Goal: Information Seeking & Learning: Learn about a topic

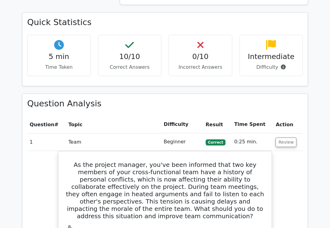
scroll to position [463, 0]
click at [288, 137] on button "Review" at bounding box center [286, 141] width 21 height 9
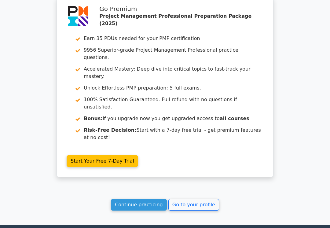
scroll to position [823, 0]
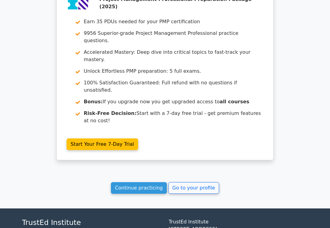
click at [203, 183] on link "Go to your profile" at bounding box center [194, 189] width 51 height 12
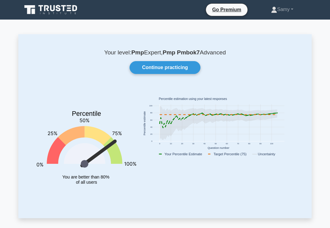
click at [181, 70] on link "Continue practicing" at bounding box center [165, 67] width 71 height 13
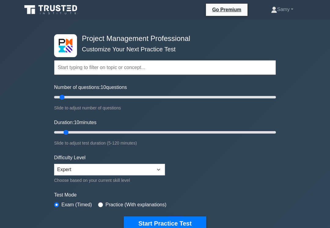
click at [161, 225] on button "Start Practice Test" at bounding box center [165, 224] width 83 height 14
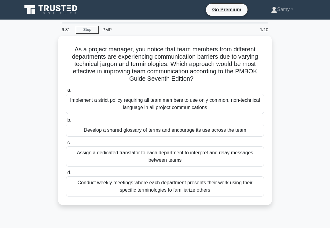
click at [172, 137] on div "Develop a shared glossary of terms and encourage its use across the team" at bounding box center [165, 130] width 198 height 13
click at [66, 122] on input "b. Develop a shared glossary of terms and encourage its use across the team" at bounding box center [66, 120] width 0 height 4
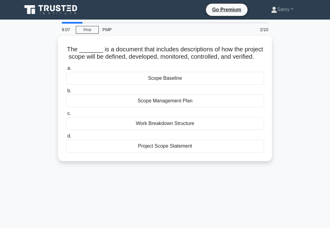
click at [183, 107] on div "Scope Management Plan" at bounding box center [165, 101] width 198 height 13
click at [66, 93] on input "b. Scope Management Plan" at bounding box center [66, 91] width 0 height 4
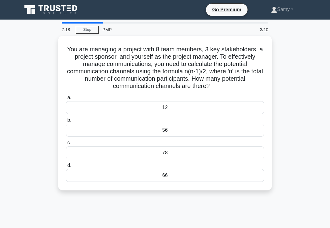
click at [175, 182] on div "66" at bounding box center [165, 175] width 198 height 13
click at [66, 168] on input "d. 66" at bounding box center [66, 166] width 0 height 4
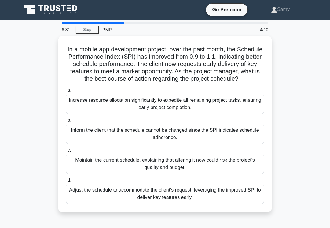
click at [143, 199] on div "Adjust the schedule to accommodate the client's request, leveraging the improve…" at bounding box center [165, 194] width 198 height 20
click at [66, 182] on input "d. Adjust the schedule to accommodate the client's request, leveraging the impr…" at bounding box center [66, 180] width 0 height 4
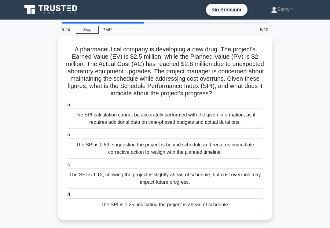
click at [150, 211] on div "The SPI is 1.25, indicating the project is ahead of schedule." at bounding box center [165, 205] width 198 height 13
click at [66, 197] on input "d. The SPI is 1.25, indicating the project is ahead of schedule." at bounding box center [66, 195] width 0 height 4
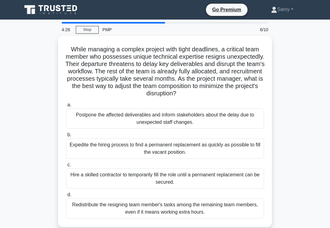
click at [162, 215] on div "Redistribute the resigning team member's tasks among the remaining team members…" at bounding box center [165, 209] width 198 height 20
click at [66, 197] on input "d. Redistribute the resigning team member's tasks among the remaining team memb…" at bounding box center [66, 195] width 0 height 4
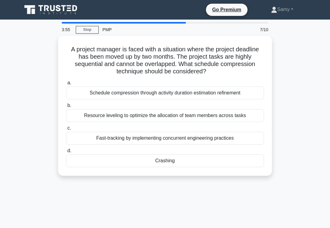
click at [101, 163] on div "Crashing" at bounding box center [165, 161] width 198 height 13
click at [66, 153] on input "d. Crashing" at bounding box center [66, 151] width 0 height 4
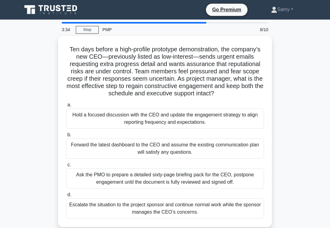
click at [121, 129] on div "Hold a focused discussion with the CEO and update the engagement strategy to al…" at bounding box center [165, 119] width 198 height 20
click at [66, 107] on input "a. Hold a focused discussion with the CEO and update the engagement strategy to…" at bounding box center [66, 105] width 0 height 4
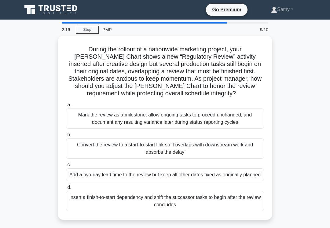
click at [113, 128] on div "Mark the review as a milestone, allow ongoing tasks to proceed unchanged, and d…" at bounding box center [165, 119] width 198 height 20
click at [66, 107] on input "a. Mark the review as a milestone, allow ongoing tasks to proceed unchanged, an…" at bounding box center [66, 105] width 0 height 4
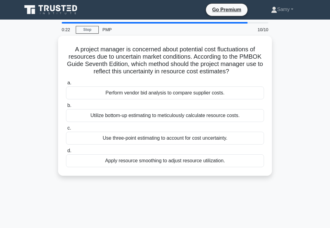
click at [91, 140] on div "Use three-point estimating to account for cost uncertainty." at bounding box center [165, 138] width 198 height 13
click at [66, 130] on input "c. Use three-point estimating to account for cost uncertainty." at bounding box center [66, 128] width 0 height 4
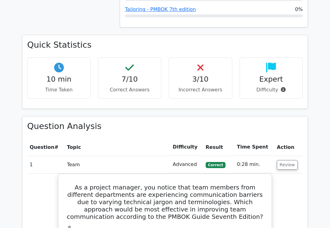
scroll to position [392, 0]
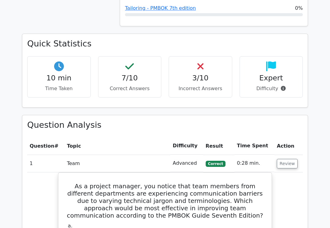
click at [283, 159] on button "Review" at bounding box center [287, 163] width 21 height 9
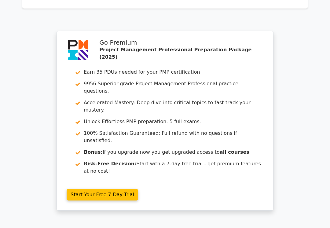
scroll to position [724, 0]
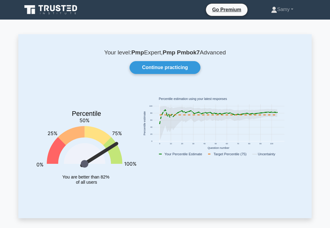
click at [188, 67] on link "Continue practicing" at bounding box center [165, 67] width 71 height 13
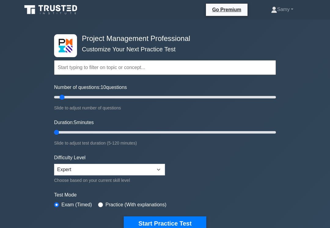
type input "5"
click at [143, 226] on button "Start Practice Test" at bounding box center [165, 224] width 83 height 14
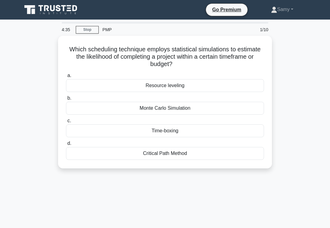
click at [143, 108] on div "Monte Carlo Simulation" at bounding box center [165, 108] width 198 height 13
click at [66, 100] on input "b. Monte Carlo Simulation" at bounding box center [66, 98] width 0 height 4
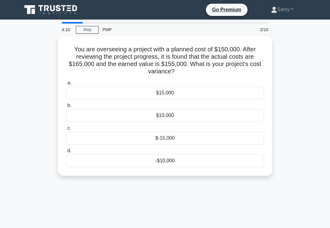
click at [105, 159] on div "-$10,000" at bounding box center [165, 161] width 198 height 13
click at [66, 153] on input "d. -$10,000" at bounding box center [66, 151] width 0 height 4
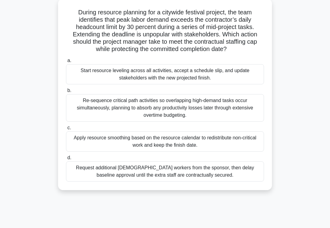
scroll to position [38, 0]
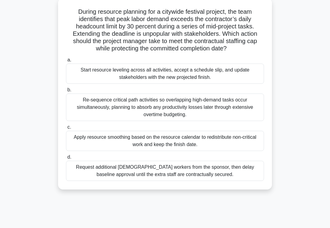
click at [86, 148] on div "Apply resource smoothing based on the resource calendar to redistribute non-cri…" at bounding box center [165, 141] width 198 height 20
click at [66, 129] on input "c. Apply resource smoothing based on the resource calendar to redistribute non-…" at bounding box center [66, 127] width 0 height 4
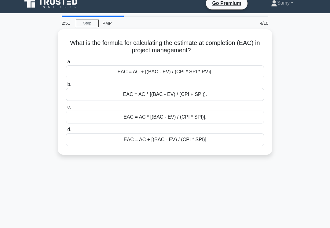
scroll to position [0, 0]
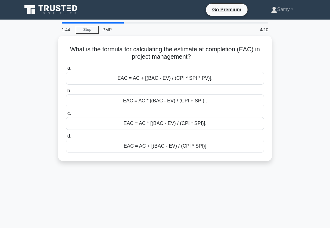
click at [92, 148] on div "EAC = AC + [(BAC - EV) / (CPI * SPI)]" at bounding box center [165, 146] width 198 height 13
click at [66, 138] on input "d. EAC = AC + [(BAC - EV) / (CPI * SPI)]" at bounding box center [66, 136] width 0 height 4
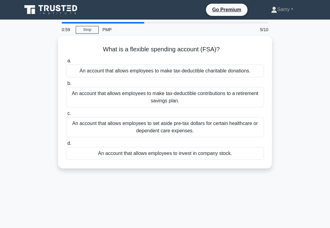
click at [87, 135] on div "An account that allows employees to set aside pre-tax dollars for certain healt…" at bounding box center [165, 127] width 198 height 20
click at [66, 116] on input "c. An account that allows employees to set aside pre-tax dollars for certain he…" at bounding box center [66, 114] width 0 height 4
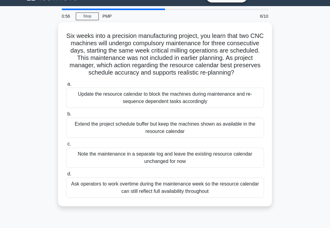
scroll to position [14, 0]
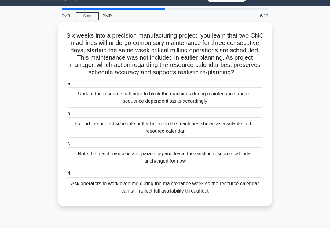
click at [88, 106] on div "Update the resource calendar to block the machines during maintenance and re-se…" at bounding box center [165, 98] width 198 height 20
click at [66, 86] on input "a. Update the resource calendar to block the machines during maintenance and re…" at bounding box center [66, 84] width 0 height 4
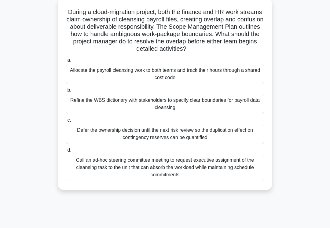
scroll to position [38, 0]
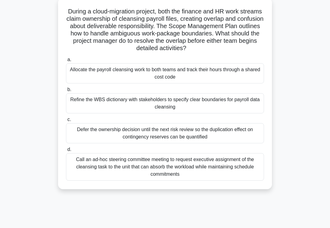
click at [82, 176] on div "Call an ad-hoc steering committee meeting to request executive assignment of th…" at bounding box center [165, 167] width 198 height 28
click at [66, 152] on input "d. Call an ad-hoc steering committee meeting to request executive assignment of…" at bounding box center [66, 150] width 0 height 4
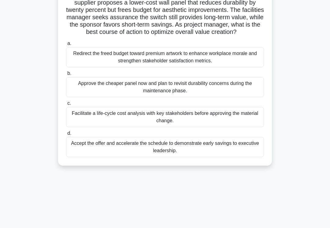
scroll to position [54, 0]
click at [90, 125] on div "Facilitate a life-cycle cost analysis with key stakeholders before approving th…" at bounding box center [165, 117] width 198 height 20
click at [66, 106] on input "c. Facilitate a life-cycle cost analysis with key stakeholders before approving…" at bounding box center [66, 104] width 0 height 4
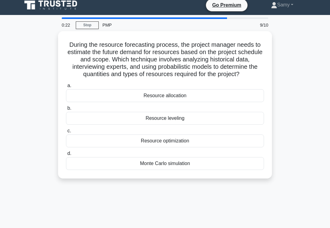
scroll to position [7, 0]
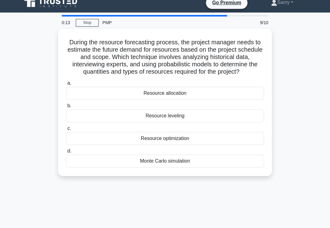
click at [77, 168] on div "Monte Carlo simulation" at bounding box center [165, 161] width 198 height 13
click at [66, 153] on input "d. Monte Carlo simulation" at bounding box center [66, 151] width 0 height 4
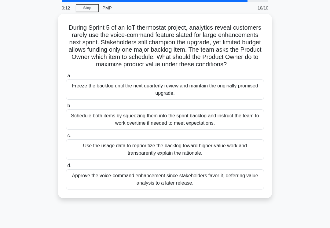
scroll to position [22, 0]
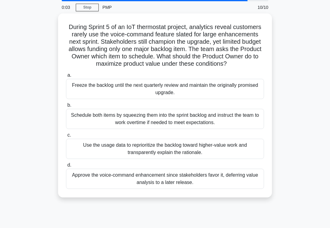
click at [84, 158] on div "Use the usage data to reprioritize the backlog toward higher-value work and tra…" at bounding box center [165, 149] width 198 height 20
click at [66, 137] on input "c. Use the usage data to reprioritize the backlog toward higher-value work and …" at bounding box center [66, 135] width 0 height 4
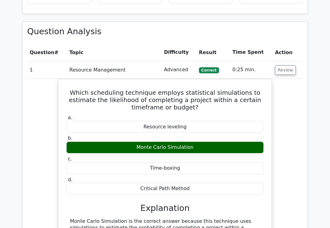
scroll to position [485, 0]
click at [286, 65] on button "Review" at bounding box center [285, 69] width 21 height 9
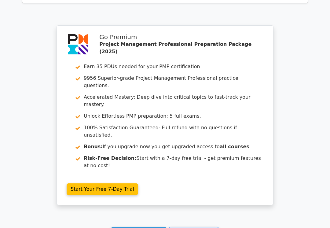
scroll to position [774, 0]
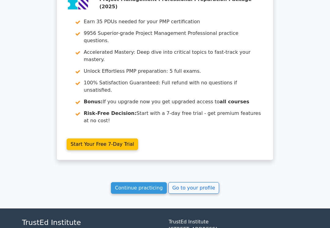
click at [200, 182] on link "Go to your profile" at bounding box center [194, 188] width 51 height 12
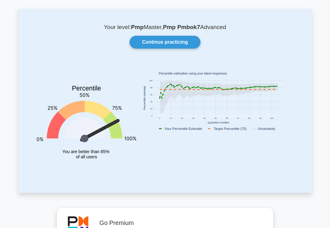
scroll to position [26, 0]
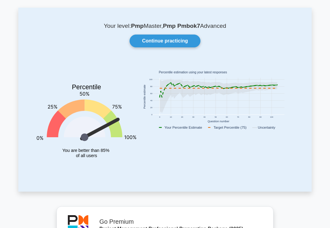
click at [177, 46] on link "Continue practicing" at bounding box center [165, 41] width 71 height 13
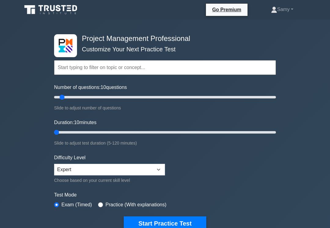
type input "5"
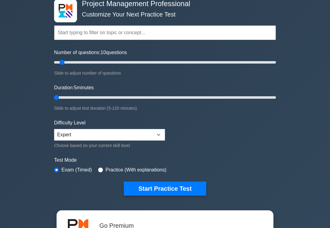
scroll to position [35, 0]
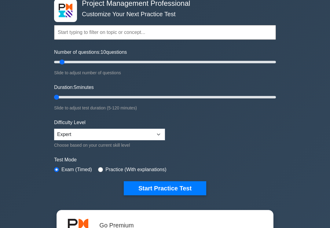
click at [142, 190] on button "Start Practice Test" at bounding box center [165, 189] width 83 height 14
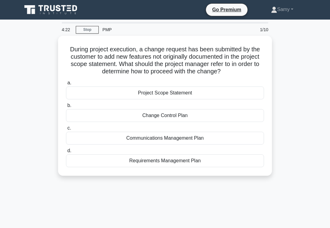
click at [140, 167] on div "Requirements Management Plan" at bounding box center [165, 161] width 198 height 13
click at [66, 153] on input "d. Requirements Management Plan" at bounding box center [66, 151] width 0 height 4
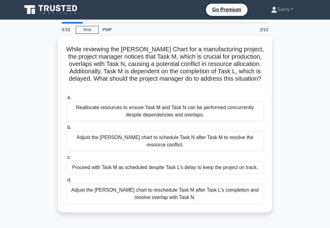
click at [169, 113] on div "Reallocate resources to ensure Task M and Task N can be performed concurrently …" at bounding box center [165, 111] width 198 height 20
click at [66, 100] on input "a. Reallocate resources to ensure Task M and Task N can be performed concurrent…" at bounding box center [66, 98] width 0 height 4
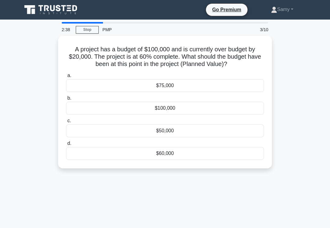
click at [182, 91] on div "$75,000" at bounding box center [165, 85] width 198 height 13
click at [66, 78] on input "a. $75,000" at bounding box center [66, 76] width 0 height 4
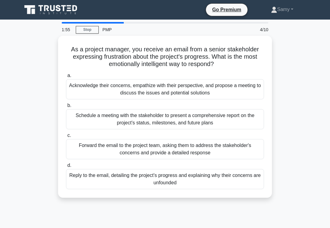
click at [158, 83] on div "Acknowledge their concerns, empathize with their perspective, and propose a mee…" at bounding box center [165, 89] width 198 height 20
click at [66, 78] on input "a. Acknowledge their concerns, empathize with their perspective, and propose a …" at bounding box center [66, 76] width 0 height 4
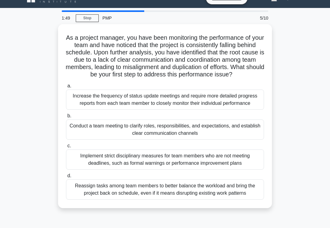
scroll to position [18, 0]
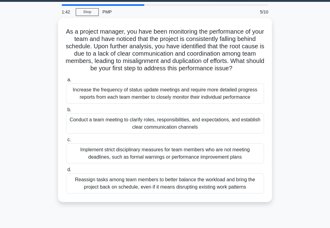
click at [97, 134] on div "Conduct a team meeting to clarify roles, responsibilities, and expectations, an…" at bounding box center [165, 124] width 198 height 20
click at [66, 112] on input "b. Conduct a team meeting to clarify roles, responsibilities, and expectations,…" at bounding box center [66, 110] width 0 height 4
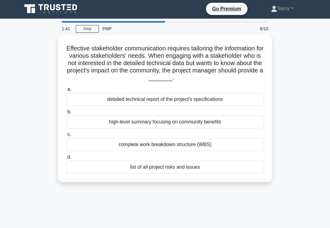
scroll to position [0, 0]
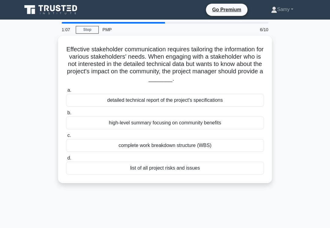
click at [102, 123] on div "high-level summary focusing on community benefits" at bounding box center [165, 123] width 198 height 13
click at [66, 115] on input "b. high-level summary focusing on community benefits" at bounding box center [66, 113] width 0 height 4
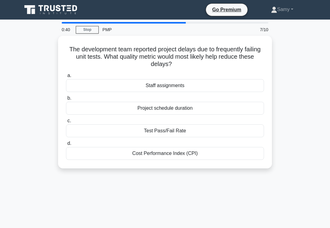
click at [91, 131] on div "Test Pass/Fail Rate" at bounding box center [165, 131] width 198 height 13
click at [66, 123] on input "c. Test Pass/Fail Rate" at bounding box center [66, 121] width 0 height 4
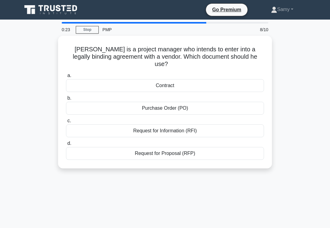
click at [145, 85] on div "Contract" at bounding box center [165, 85] width 198 height 13
click at [66, 78] on input "a. Contract" at bounding box center [66, 76] width 0 height 4
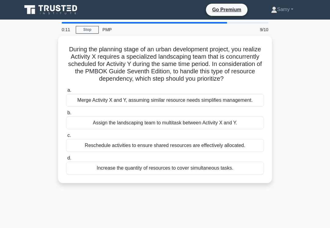
click at [90, 129] on div "Assign the landscaping team to multitask between Activity X and Y." at bounding box center [165, 123] width 198 height 13
click at [66, 115] on input "b. Assign the landscaping team to multitask between Activity X and Y." at bounding box center [66, 113] width 0 height 4
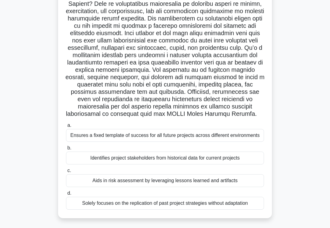
scroll to position [148, 0]
click at [86, 165] on div "Identifies project stakeholders from historical data for current projects" at bounding box center [165, 158] width 198 height 13
click at [66, 150] on input "b. Identifies project stakeholders from historical data for current projects" at bounding box center [66, 148] width 0 height 4
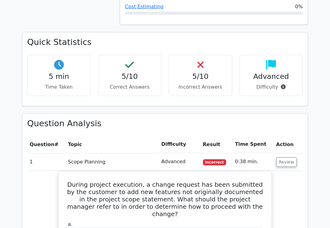
scroll to position [453, 0]
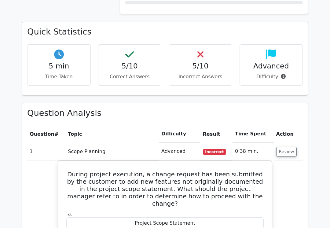
click at [289, 147] on button "Review" at bounding box center [287, 151] width 21 height 9
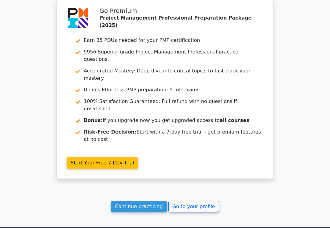
scroll to position [824, 0]
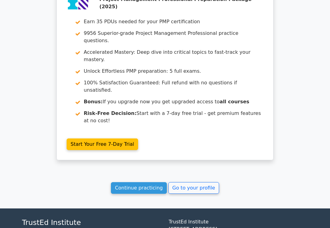
click at [189, 182] on link "Go to your profile" at bounding box center [194, 188] width 51 height 12
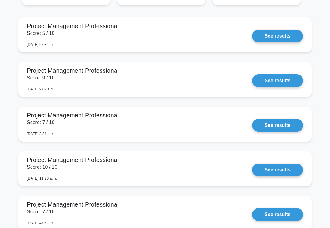
scroll to position [588, 0]
click at [290, 87] on link "See results" at bounding box center [277, 80] width 51 height 13
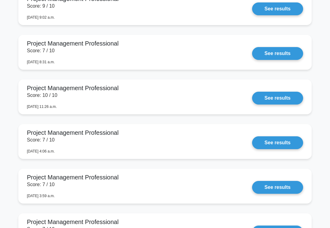
scroll to position [660, 0]
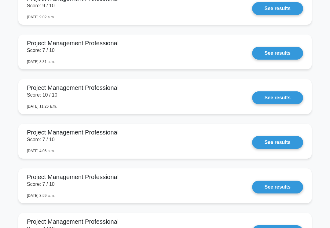
click at [290, 60] on link "See results" at bounding box center [277, 53] width 51 height 13
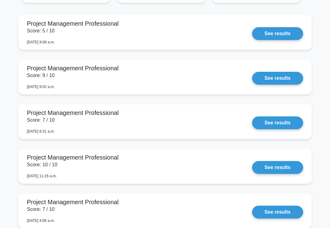
scroll to position [590, 0]
click at [288, 40] on link "See results" at bounding box center [277, 33] width 51 height 13
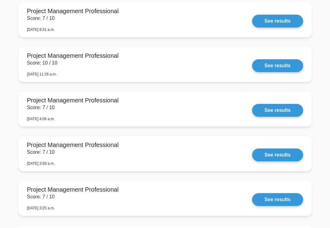
scroll to position [695, 0]
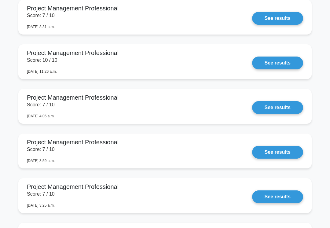
click at [293, 69] on link "See results" at bounding box center [277, 63] width 51 height 13
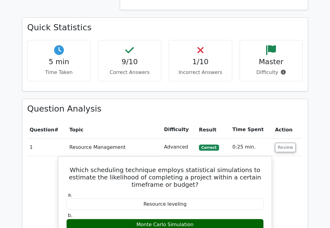
scroll to position [408, 0]
click at [285, 139] on td "Review" at bounding box center [288, 147] width 30 height 17
click at [286, 143] on button "Review" at bounding box center [285, 147] width 21 height 9
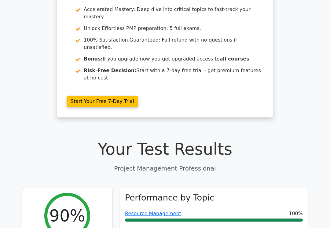
scroll to position [84, 0]
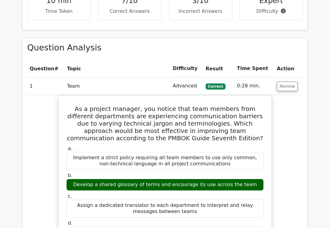
scroll to position [467, 0]
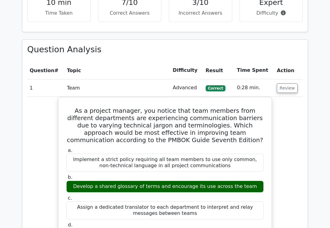
click at [292, 84] on button "Review" at bounding box center [287, 88] width 21 height 9
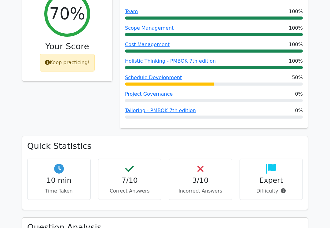
scroll to position [249, 0]
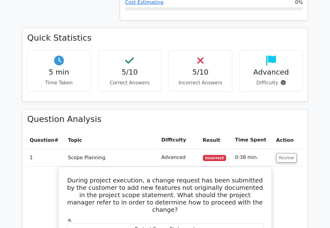
scroll to position [447, 0]
click at [293, 153] on button "Review" at bounding box center [287, 157] width 21 height 9
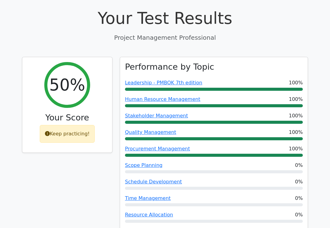
scroll to position [214, 0]
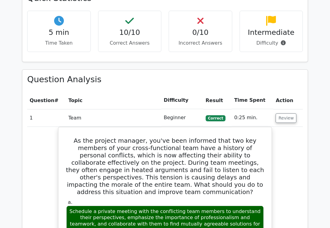
scroll to position [539, 0]
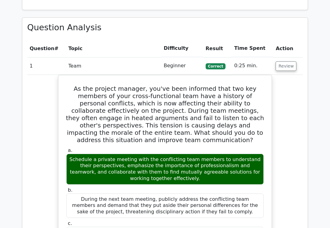
click at [291, 61] on button "Review" at bounding box center [286, 65] width 21 height 9
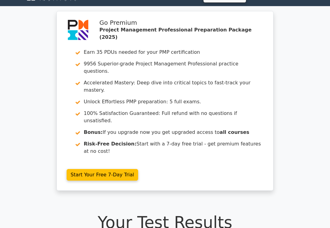
scroll to position [0, 0]
